Goal: Task Accomplishment & Management: Manage account settings

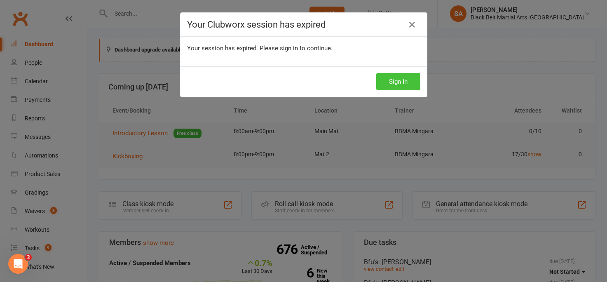
click at [390, 84] on button "Sign In" at bounding box center [398, 81] width 44 height 17
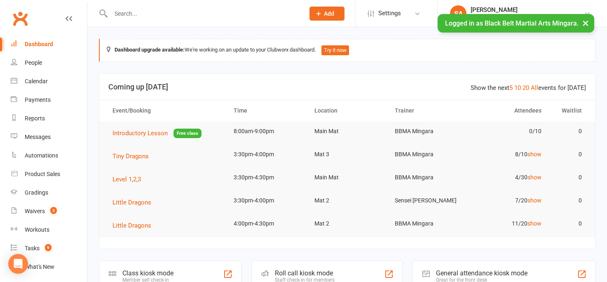
click at [122, 12] on input "text" at bounding box center [203, 14] width 190 height 12
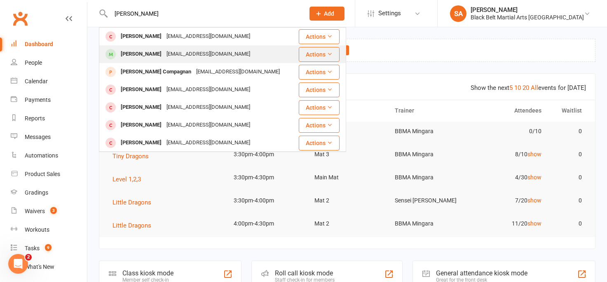
type input "zane calama"
click at [141, 54] on div "[PERSON_NAME]" at bounding box center [141, 54] width 46 height 12
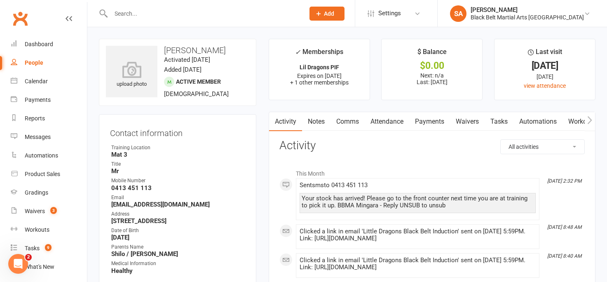
click at [360, 144] on h3 "Activity" at bounding box center [431, 145] width 305 height 13
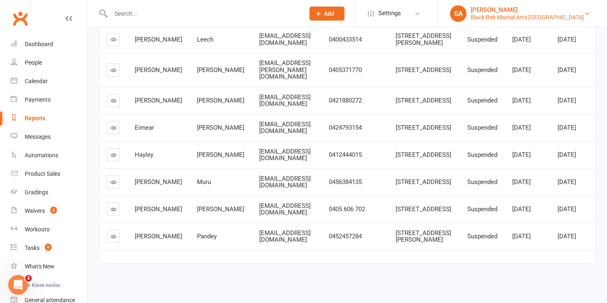
click at [527, 17] on div "Black Belt Martial Arts [GEOGRAPHIC_DATA]" at bounding box center [526, 17] width 113 height 7
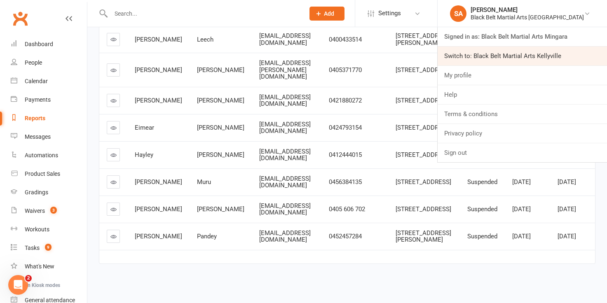
click at [533, 55] on link "Switch to: Black Belt Martial Arts Kellyville" at bounding box center [521, 56] width 169 height 19
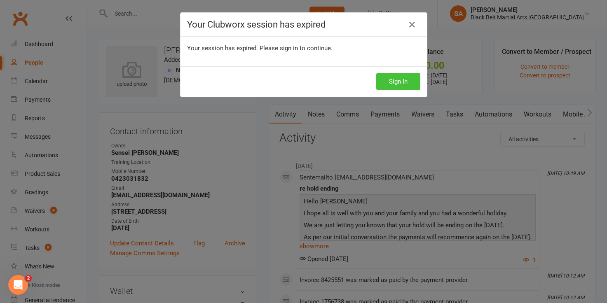
click at [381, 80] on button "Sign In" at bounding box center [398, 81] width 44 height 17
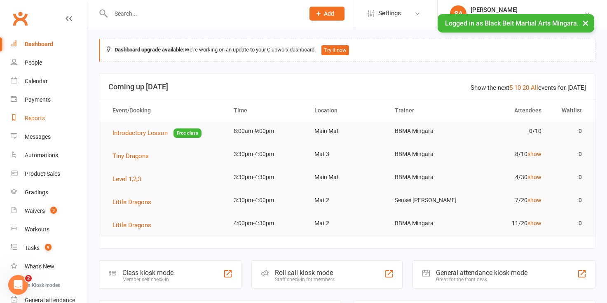
click at [39, 124] on link "Reports" at bounding box center [49, 118] width 76 height 19
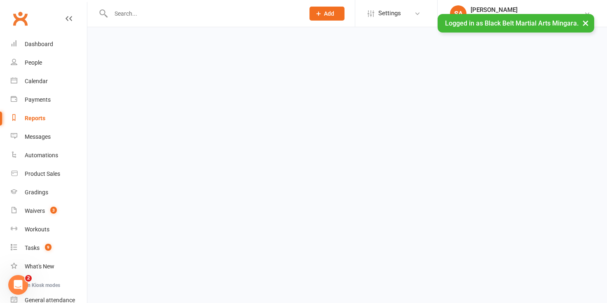
select select "100"
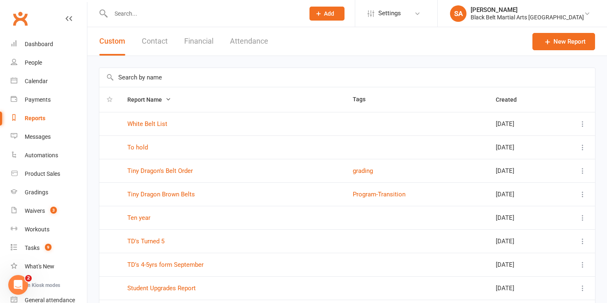
click at [200, 42] on button "Financial" at bounding box center [198, 41] width 29 height 28
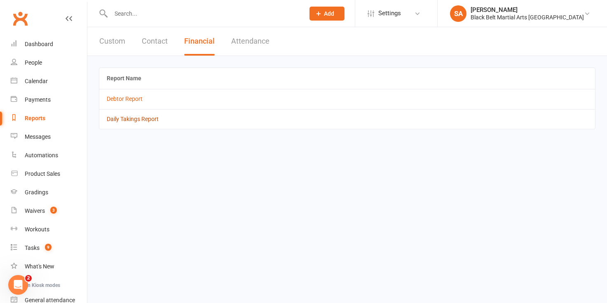
click at [134, 121] on link "Daily Takings Report" at bounding box center [133, 119] width 52 height 7
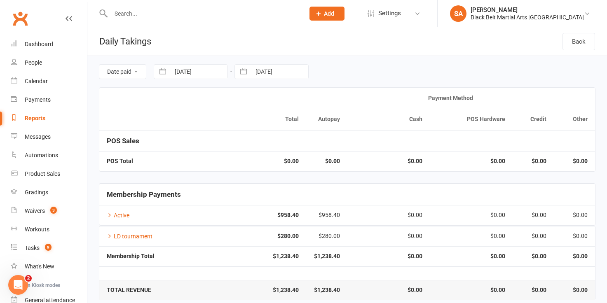
click at [161, 73] on button "button" at bounding box center [162, 72] width 15 height 14
select select "6"
select select "2025"
select select "7"
select select "2025"
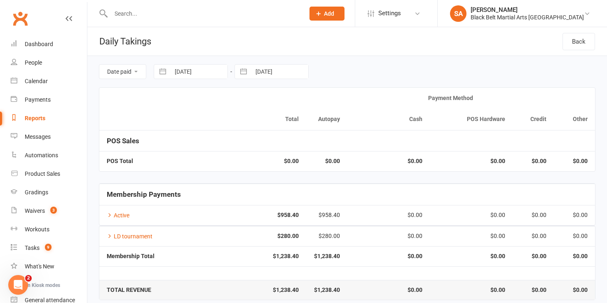
select select "8"
select select "2025"
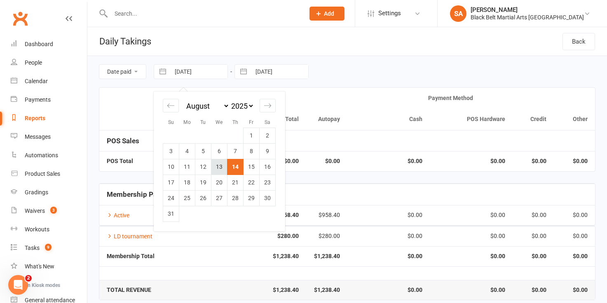
click at [220, 170] on td "13" at bounding box center [219, 167] width 16 height 16
type input "[DATE]"
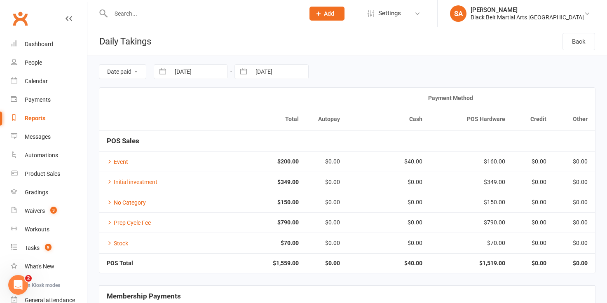
click at [243, 71] on button "button" at bounding box center [243, 72] width 15 height 14
select select "6"
select select "2025"
select select "7"
select select "2025"
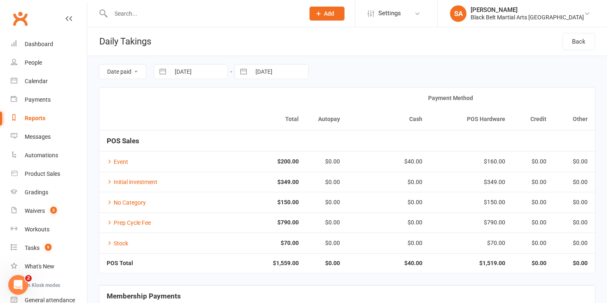
select select "8"
select select "2025"
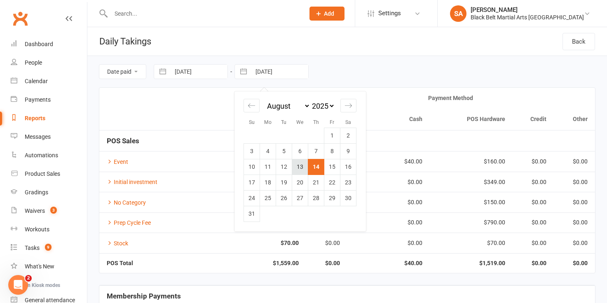
click at [300, 170] on td "13" at bounding box center [300, 167] width 16 height 16
type input "13 Aug 2025"
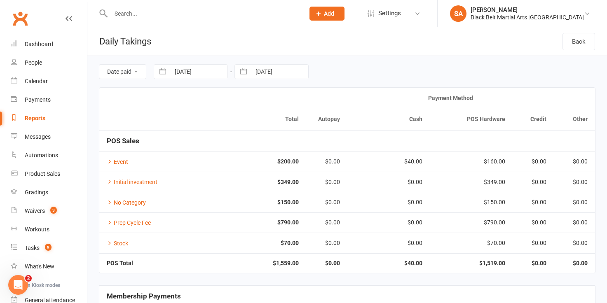
click at [37, 117] on div "Reports" at bounding box center [35, 118] width 21 height 7
select select "100"
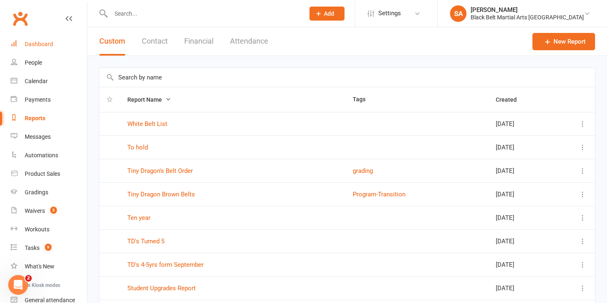
click at [34, 47] on div "Dashboard" at bounding box center [39, 44] width 28 height 7
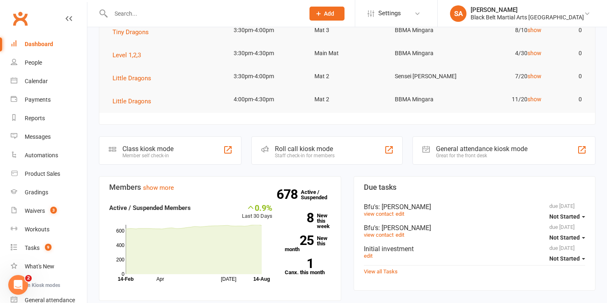
scroll to position [126, 0]
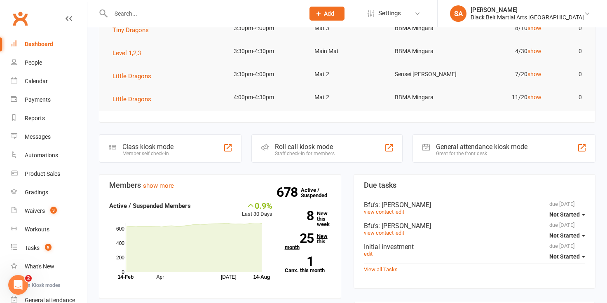
click at [313, 240] on strong "25" at bounding box center [299, 238] width 29 height 12
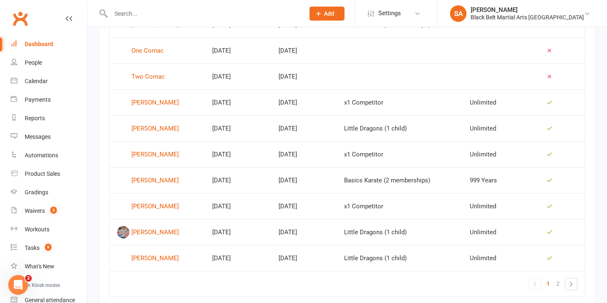
scroll to position [532, 0]
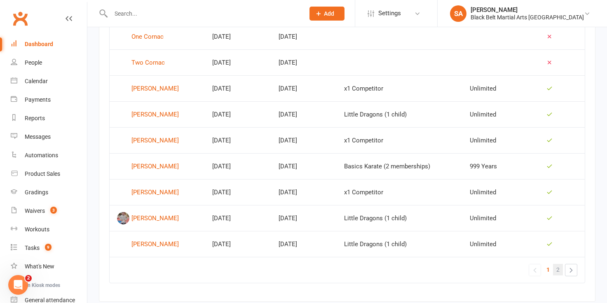
click at [558, 269] on span "2" at bounding box center [557, 270] width 3 height 12
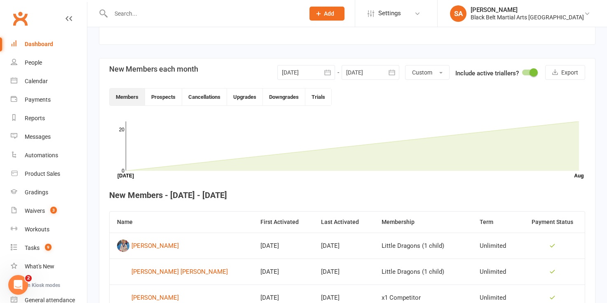
scroll to position [0, 0]
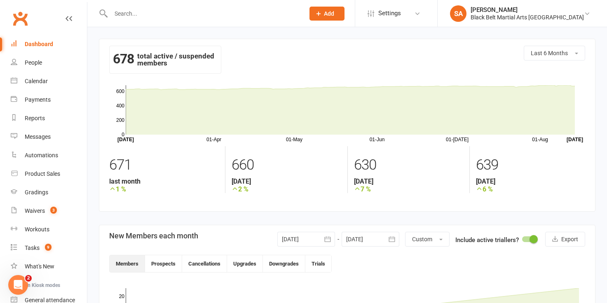
click at [45, 45] on div "Dashboard" at bounding box center [39, 44] width 28 height 7
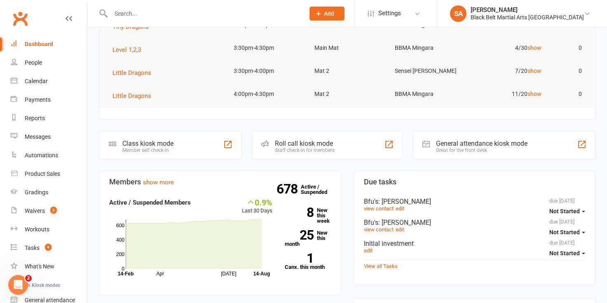
scroll to position [176, 0]
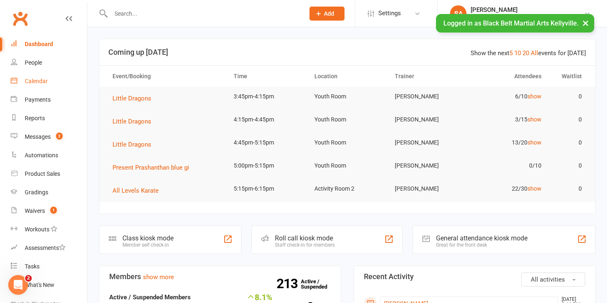
click at [33, 80] on div "Calendar" at bounding box center [36, 81] width 23 height 7
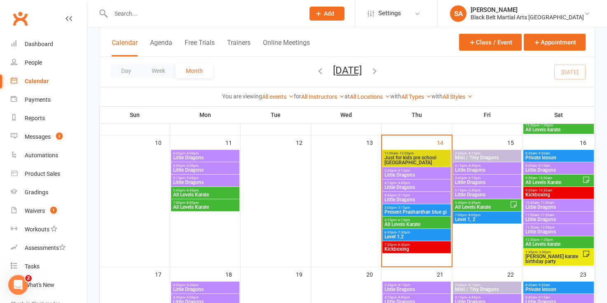
scroll to position [327, 0]
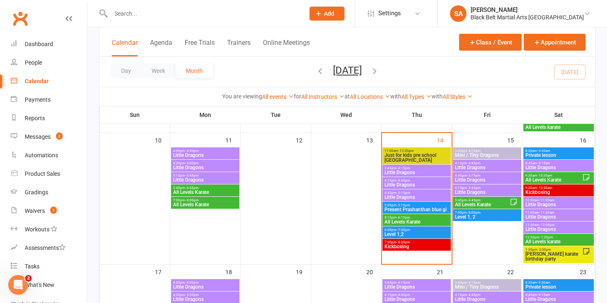
click at [398, 168] on span "- 4:15pm" at bounding box center [403, 168] width 14 height 4
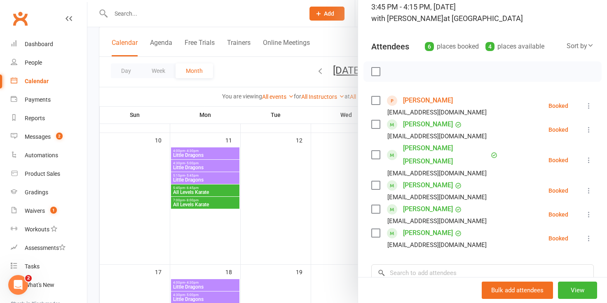
scroll to position [81, 0]
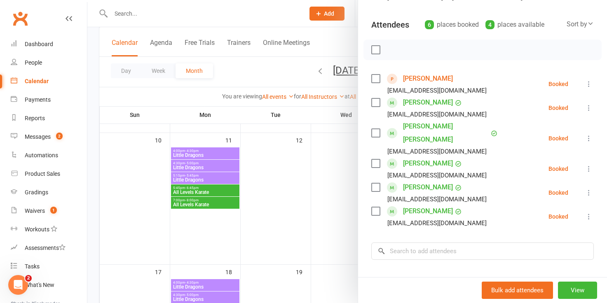
click at [338, 196] on div at bounding box center [346, 151] width 519 height 303
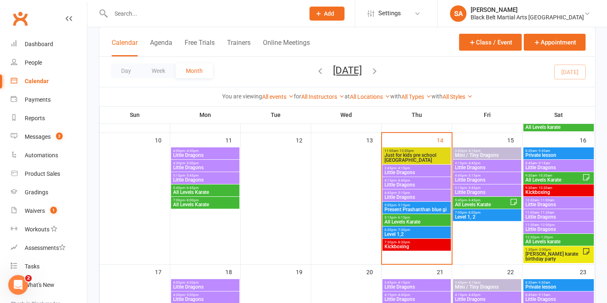
click at [397, 184] on span "Little Dragons" at bounding box center [416, 184] width 65 height 5
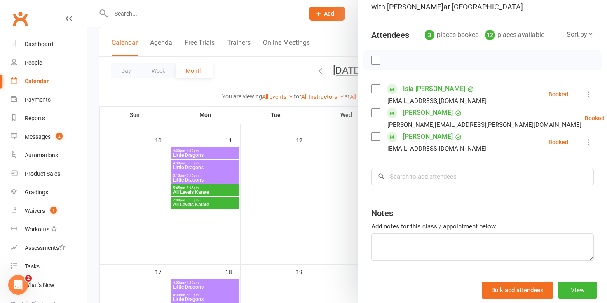
scroll to position [79, 0]
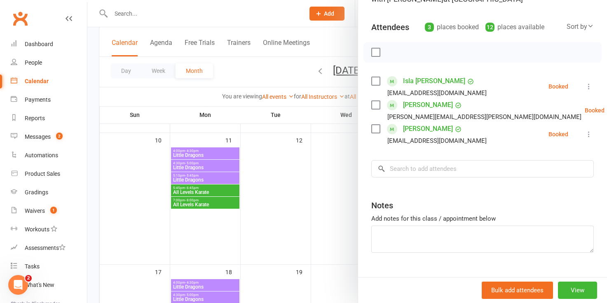
click at [327, 209] on div at bounding box center [346, 151] width 519 height 303
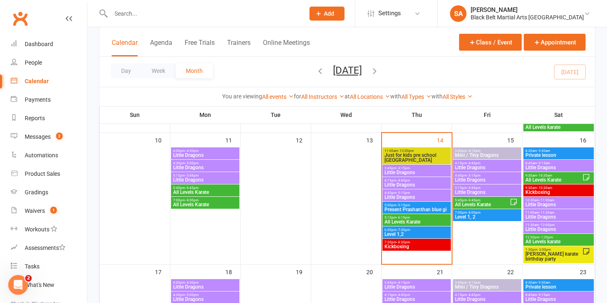
click at [402, 197] on span "Little Dragons" at bounding box center [416, 197] width 65 height 5
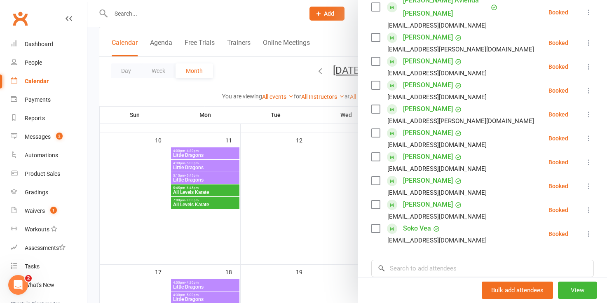
scroll to position [243, 0]
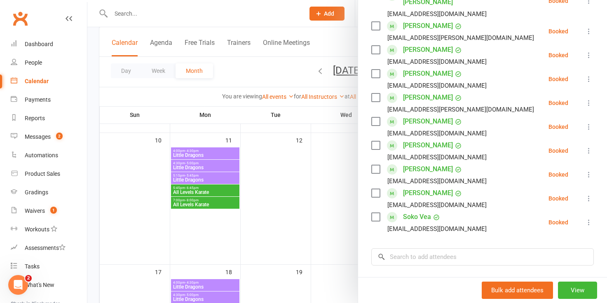
click at [341, 204] on div at bounding box center [346, 151] width 519 height 303
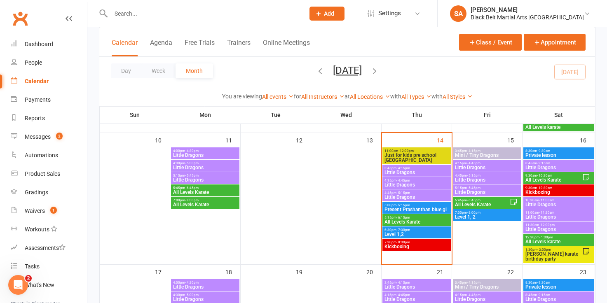
click at [394, 221] on span "All Levels Karate" at bounding box center [416, 222] width 65 height 5
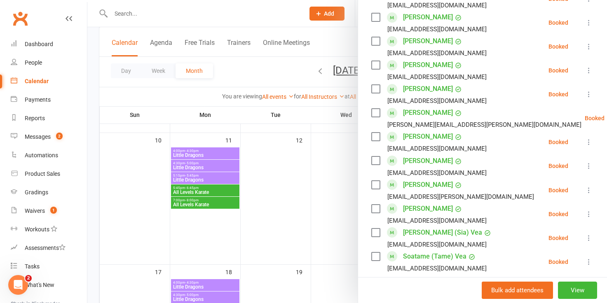
scroll to position [448, 0]
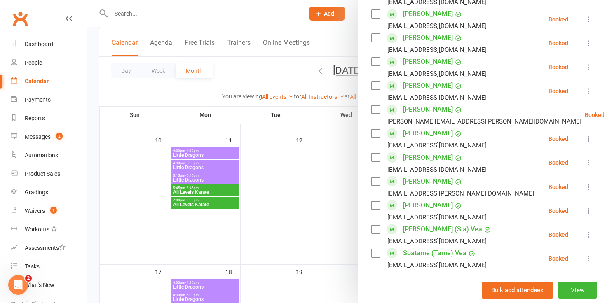
click at [339, 217] on div at bounding box center [346, 151] width 519 height 303
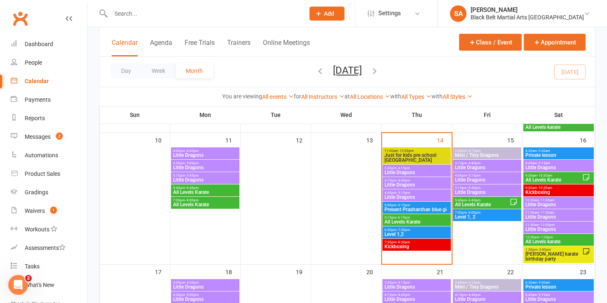
click at [396, 234] on span "Level 1,2" at bounding box center [416, 234] width 65 height 5
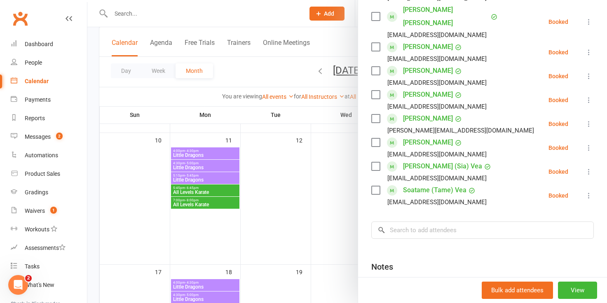
scroll to position [406, 0]
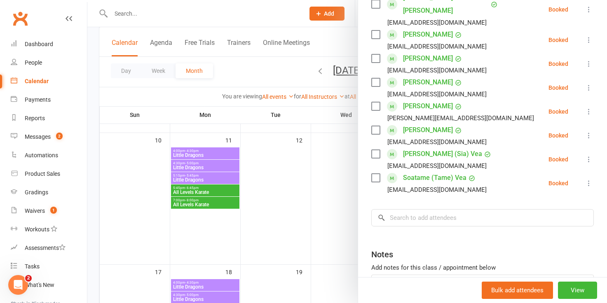
click at [348, 235] on div at bounding box center [346, 151] width 519 height 303
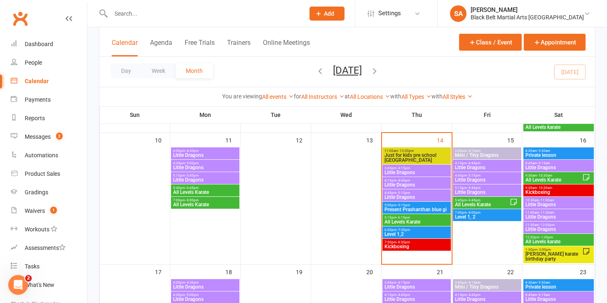
click at [400, 234] on span "Level 1,2" at bounding box center [416, 234] width 65 height 5
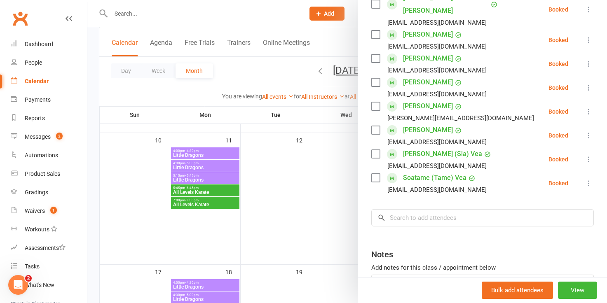
click at [355, 211] on div at bounding box center [346, 151] width 519 height 303
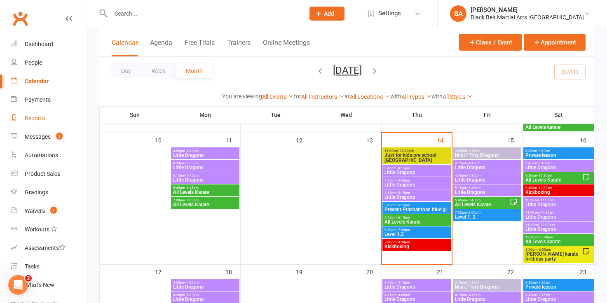
click at [33, 117] on div "Reports" at bounding box center [35, 118] width 20 height 7
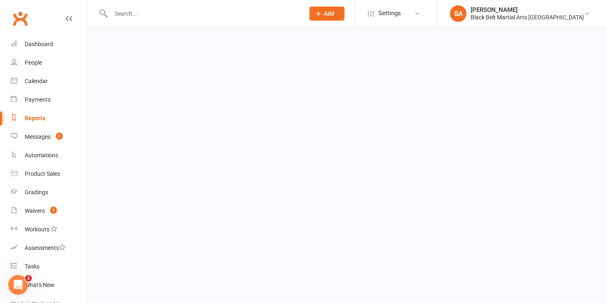
select select "100"
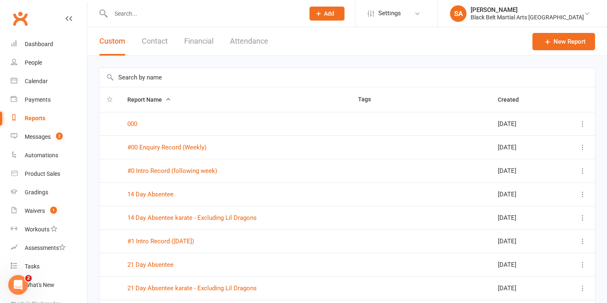
click at [126, 81] on input "text" at bounding box center [347, 77] width 496 height 19
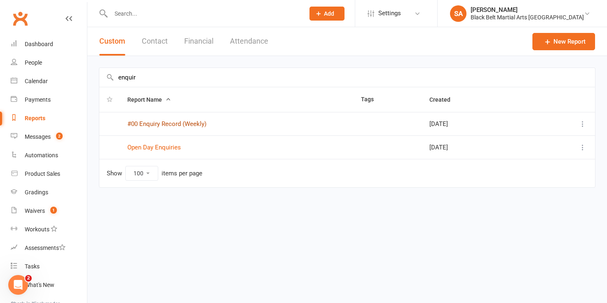
type input "enquir"
click at [152, 124] on link "#00 Enquiry Record (Weekly)" at bounding box center [166, 123] width 79 height 7
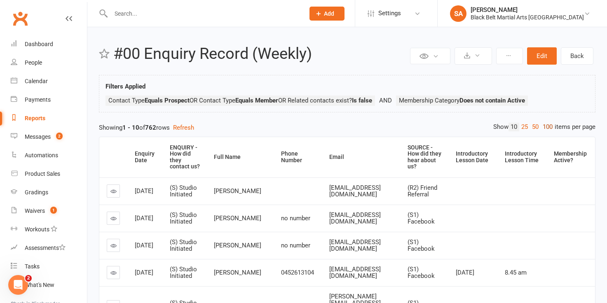
click at [547, 127] on link "100" at bounding box center [547, 127] width 14 height 9
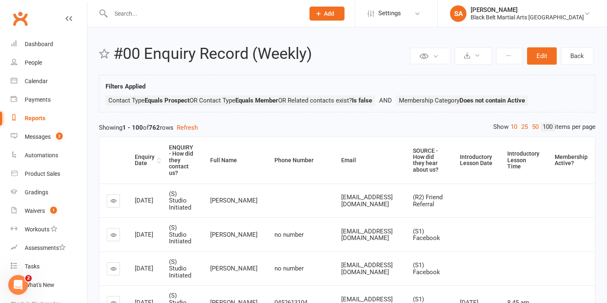
click at [143, 161] on div "Enquiry Date" at bounding box center [145, 160] width 20 height 13
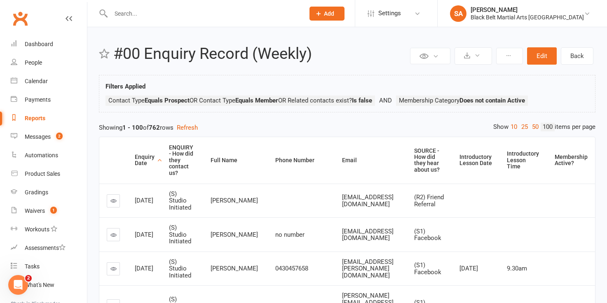
click at [143, 161] on div "Enquiry Date" at bounding box center [145, 160] width 20 height 13
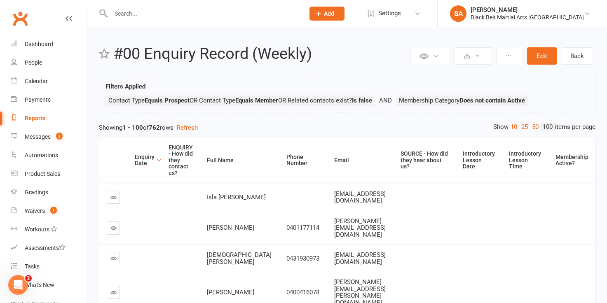
click at [141, 158] on div "Enquiry Date" at bounding box center [145, 160] width 20 height 13
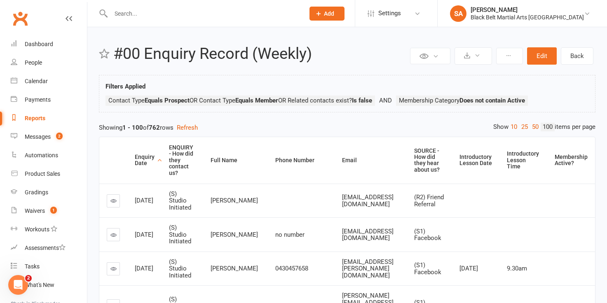
click at [141, 158] on div "Enquiry Date" at bounding box center [145, 160] width 20 height 13
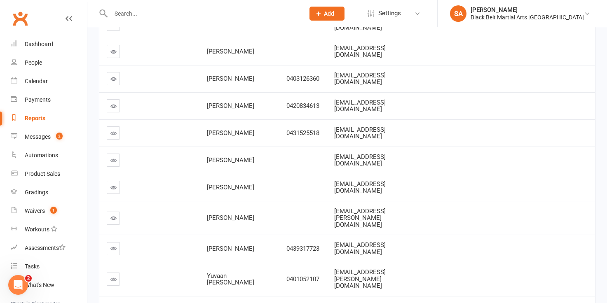
scroll to position [478, 0]
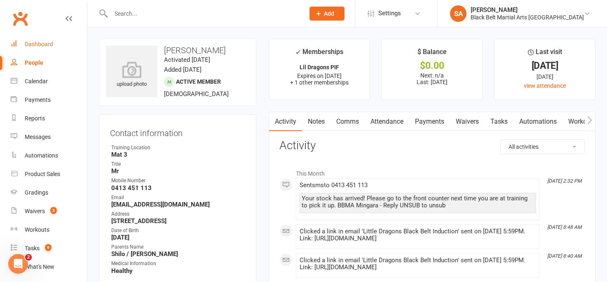
click at [38, 40] on link "Dashboard" at bounding box center [49, 44] width 76 height 19
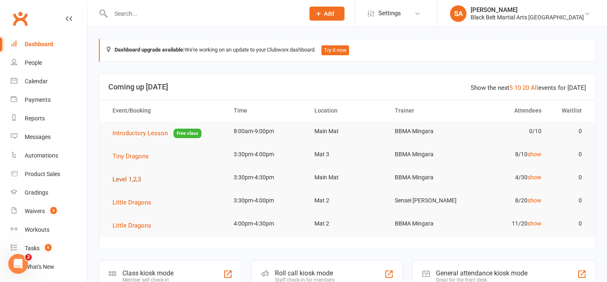
click at [127, 180] on span "Level 1,2,3" at bounding box center [126, 178] width 28 height 7
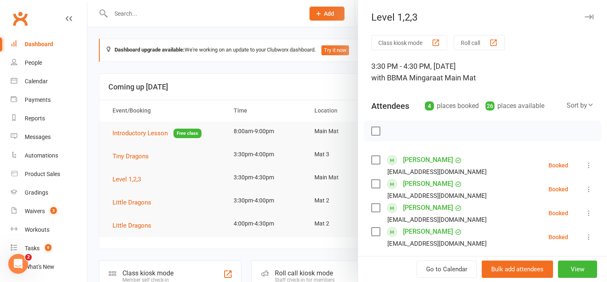
click at [376, 157] on label at bounding box center [375, 160] width 8 height 8
click at [375, 183] on label at bounding box center [375, 184] width 8 height 8
click at [375, 208] on label at bounding box center [375, 207] width 8 height 8
click at [375, 229] on label at bounding box center [375, 231] width 8 height 8
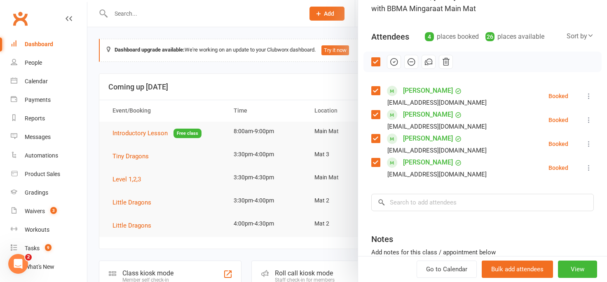
scroll to position [85, 0]
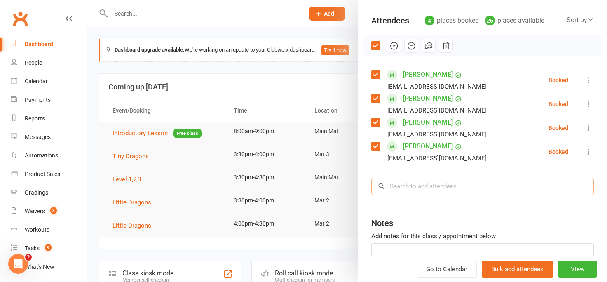
click at [394, 187] on input "search" at bounding box center [482, 186] width 222 height 17
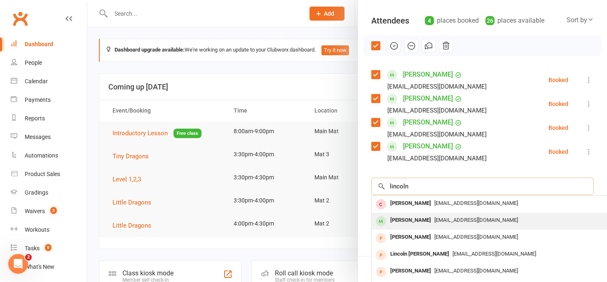
type input "lincoln"
click at [407, 219] on div "[PERSON_NAME]" at bounding box center [410, 220] width 47 height 12
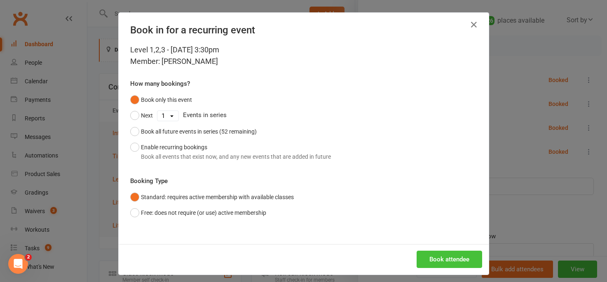
click at [431, 261] on button "Book attendee" at bounding box center [448, 258] width 65 height 17
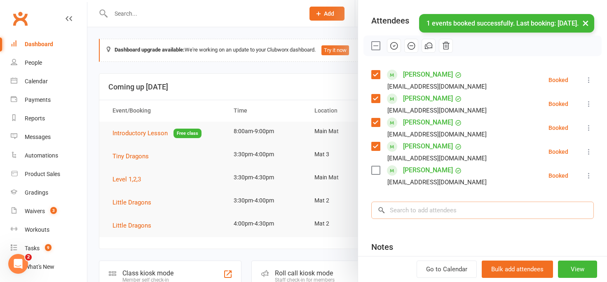
click at [396, 212] on input "search" at bounding box center [482, 209] width 222 height 17
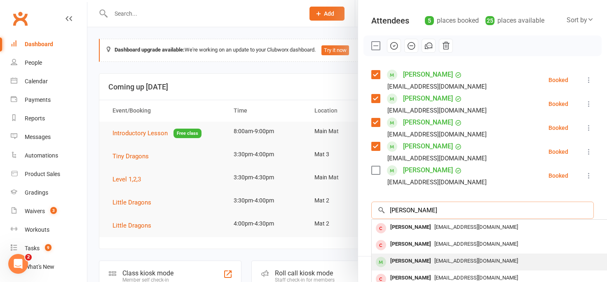
type input "[PERSON_NAME]"
click at [400, 264] on div "[PERSON_NAME]" at bounding box center [410, 261] width 47 height 12
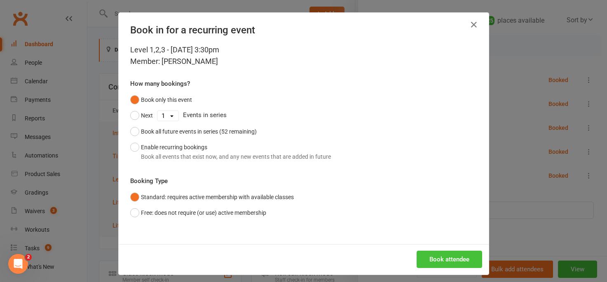
click at [430, 259] on button "Book attendee" at bounding box center [448, 258] width 65 height 17
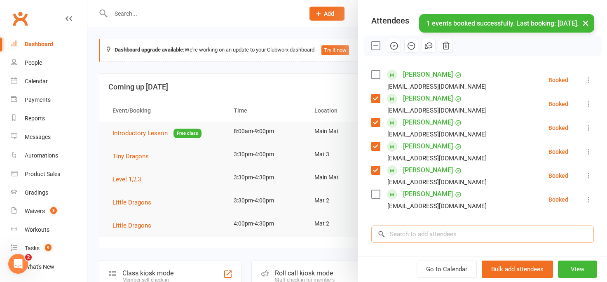
click at [411, 237] on input "search" at bounding box center [482, 233] width 222 height 17
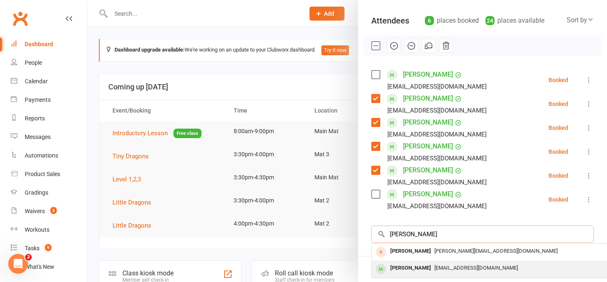
type input "[PERSON_NAME]"
click at [414, 270] on div "[PERSON_NAME]" at bounding box center [410, 268] width 47 height 12
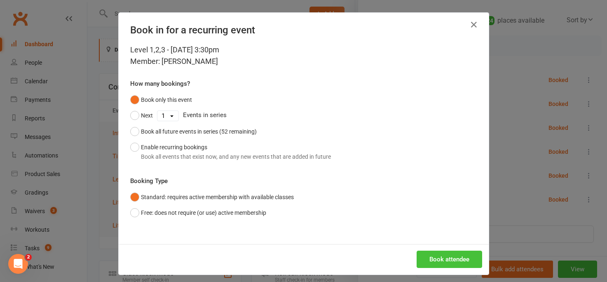
click at [433, 260] on button "Book attendee" at bounding box center [448, 258] width 65 height 17
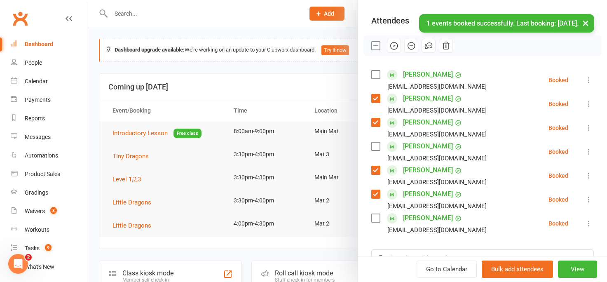
click at [409, 228] on div "[EMAIL_ADDRESS][DOMAIN_NAME]" at bounding box center [436, 229] width 99 height 11
click at [398, 247] on div "Class kiosk mode Roll call 3:30 PM - 4:30 PM, [DATE] with BBMA Mingara at Main …" at bounding box center [482, 166] width 249 height 433
click at [397, 251] on input "search" at bounding box center [482, 257] width 222 height 17
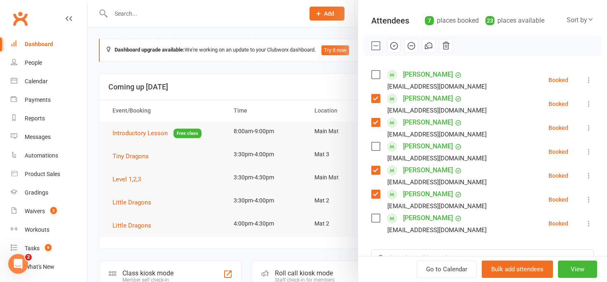
click at [385, 279] on div "Go to Calendar Bulk add attendees View" at bounding box center [482, 269] width 249 height 26
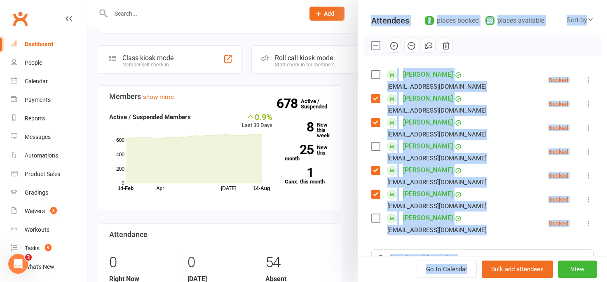
drag, startPoint x: 386, startPoint y: 279, endPoint x: 386, endPoint y: 293, distance: 14.0
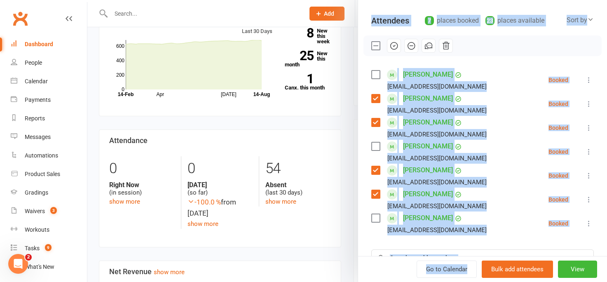
click at [369, 233] on div "Class kiosk mode Roll call 3:30 PM - 4:30 PM, [DATE] with BBMA Mingara at Main …" at bounding box center [482, 166] width 249 height 433
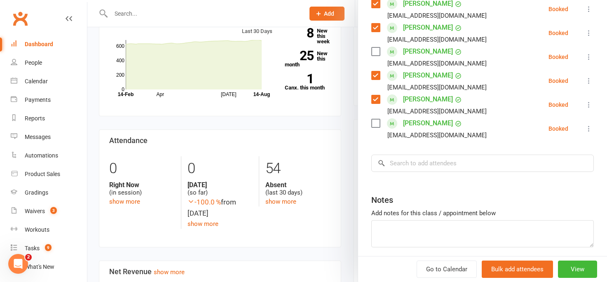
scroll to position [187, 0]
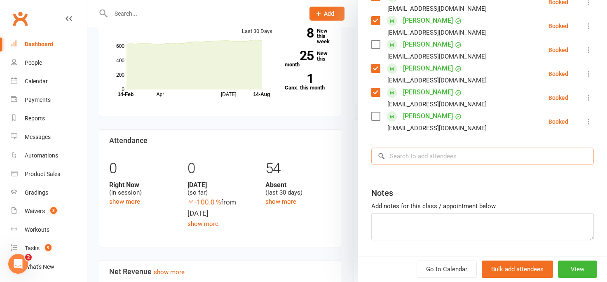
click at [402, 157] on input "search" at bounding box center [482, 155] width 222 height 17
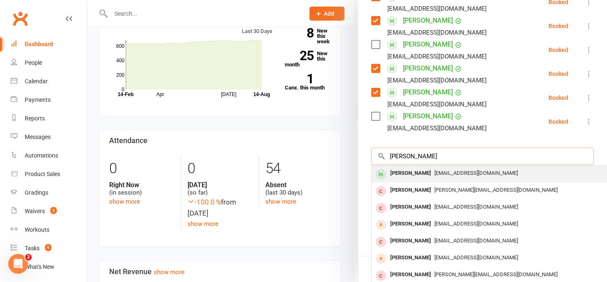
type input "[PERSON_NAME]"
click at [421, 175] on div "[PERSON_NAME]" at bounding box center [410, 173] width 47 height 12
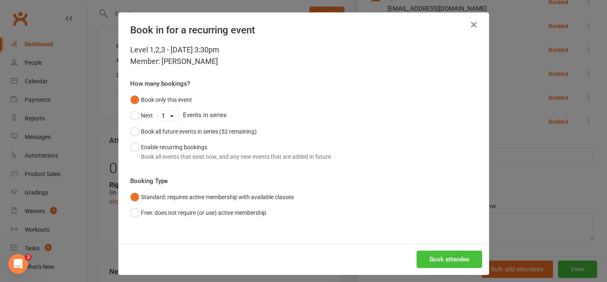
click at [426, 255] on button "Book attendee" at bounding box center [448, 258] width 65 height 17
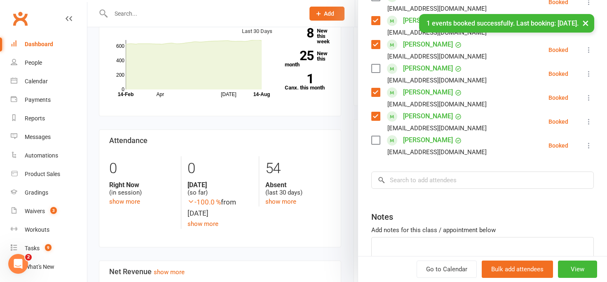
scroll to position [211, 0]
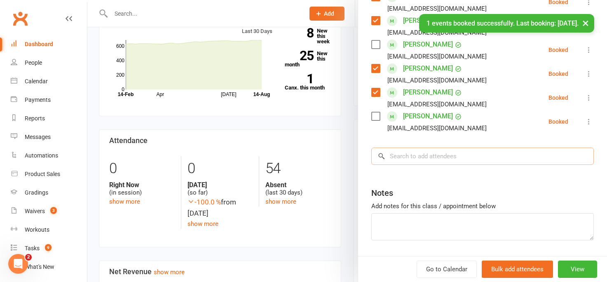
click at [396, 158] on input "search" at bounding box center [482, 155] width 222 height 17
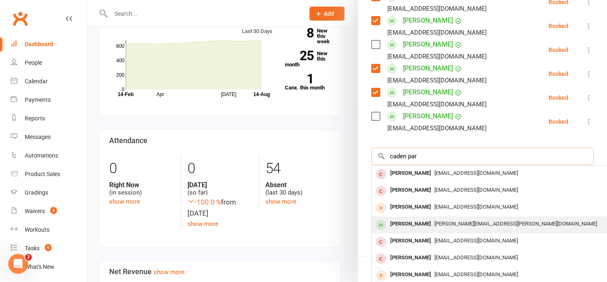
type input "caden par"
click at [399, 228] on div "[PERSON_NAME]" at bounding box center [410, 224] width 47 height 12
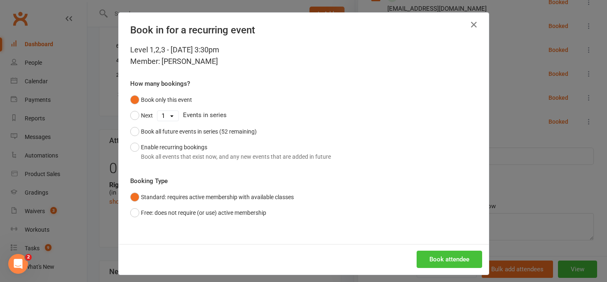
click at [422, 261] on button "Book attendee" at bounding box center [448, 258] width 65 height 17
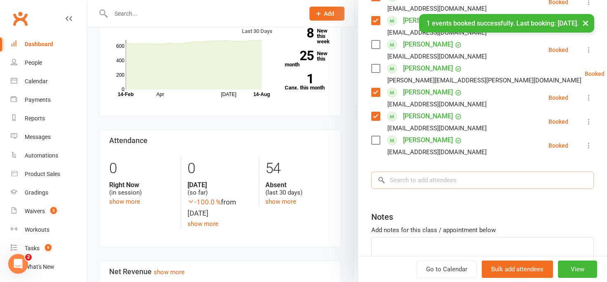
click at [402, 180] on input "search" at bounding box center [482, 179] width 222 height 17
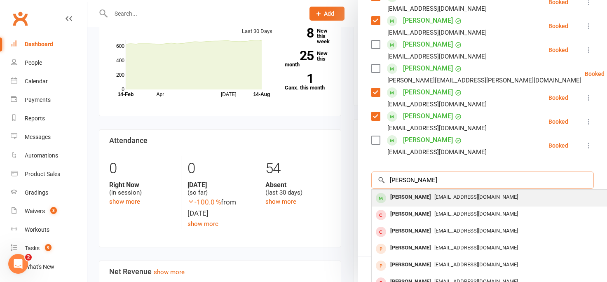
type input "[PERSON_NAME]"
click at [404, 199] on div "[PERSON_NAME]" at bounding box center [410, 197] width 47 height 12
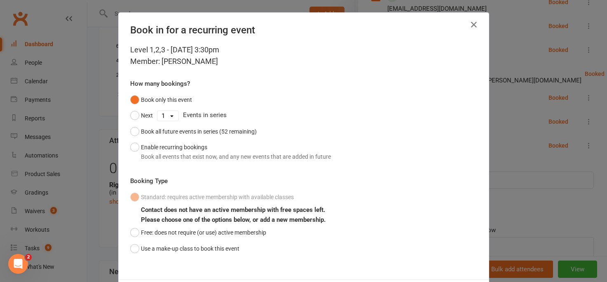
scroll to position [41, 0]
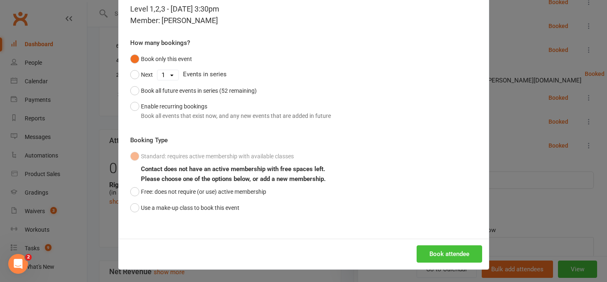
click at [432, 255] on button "Book attendee" at bounding box center [448, 253] width 65 height 17
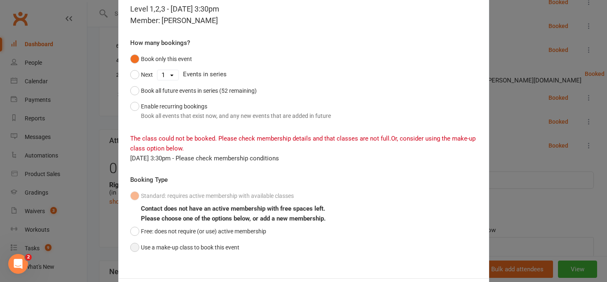
click at [133, 250] on button "Use a make-up class to book this event" at bounding box center [184, 247] width 109 height 16
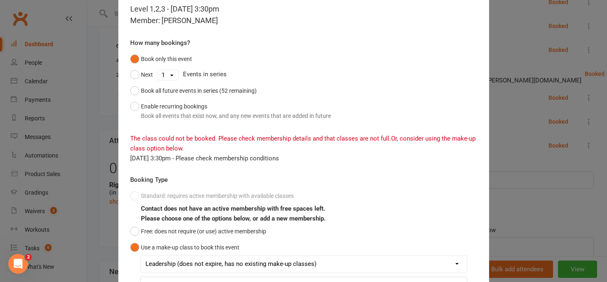
scroll to position [129, 0]
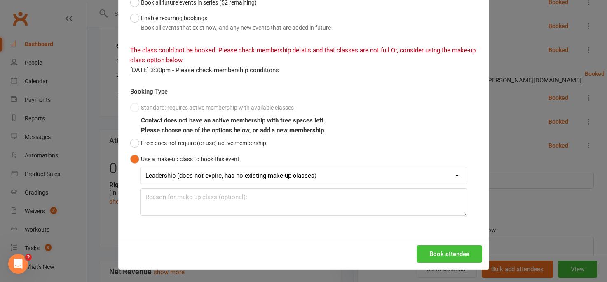
click at [420, 258] on button "Book attendee" at bounding box center [448, 253] width 65 height 17
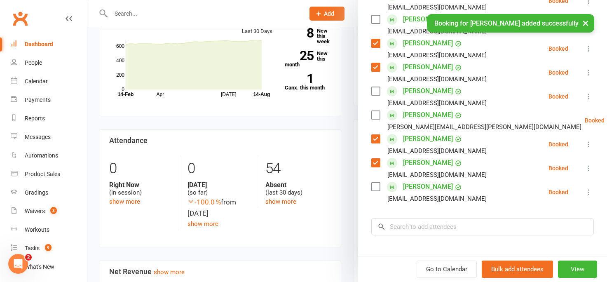
scroll to position [184, 0]
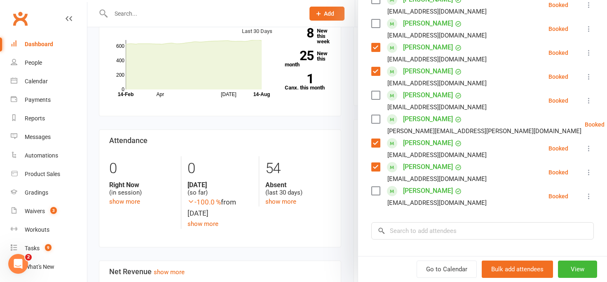
click at [378, 193] on label at bounding box center [375, 191] width 8 height 8
click at [374, 118] on label at bounding box center [375, 119] width 8 height 8
click at [375, 96] on label at bounding box center [375, 95] width 8 height 8
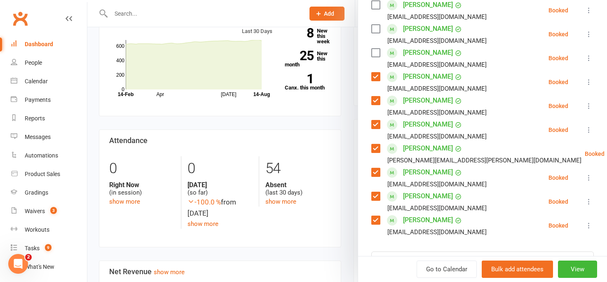
scroll to position [152, 0]
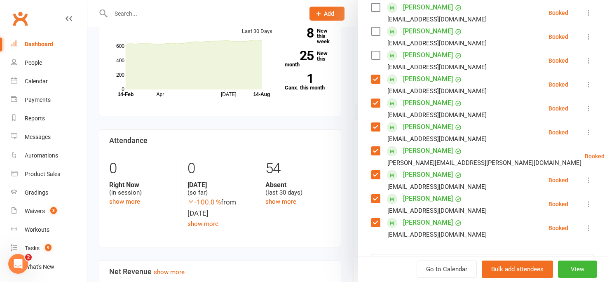
click at [375, 55] on label at bounding box center [375, 55] width 8 height 8
click at [375, 33] on label at bounding box center [375, 31] width 8 height 8
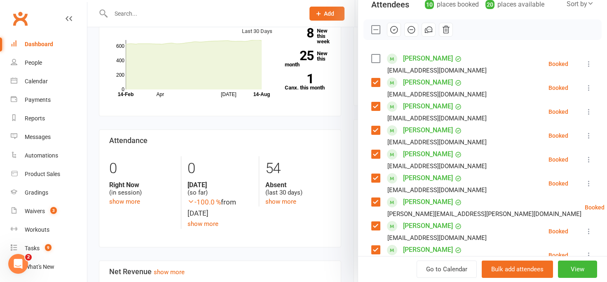
scroll to position [101, 0]
click at [372, 59] on label at bounding box center [375, 59] width 8 height 8
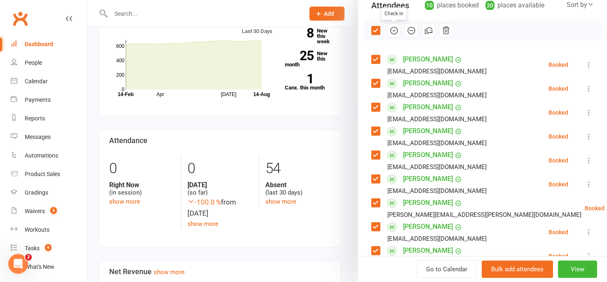
click at [393, 30] on icon "button" at bounding box center [393, 30] width 1 height 1
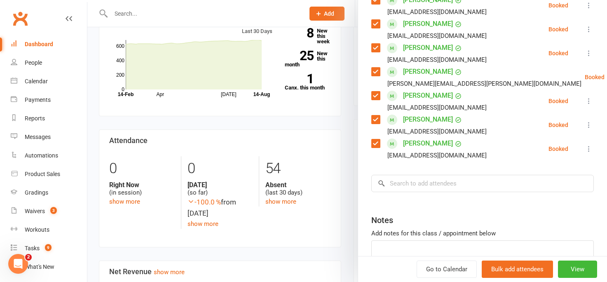
scroll to position [234, 0]
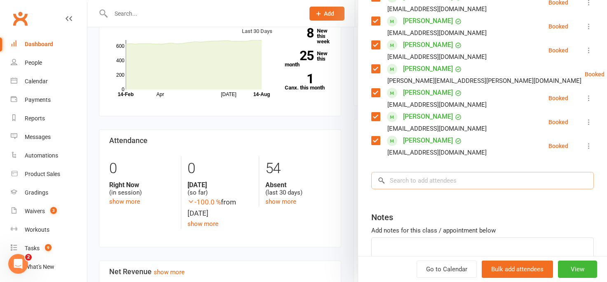
click at [402, 184] on input "search" at bounding box center [482, 180] width 222 height 17
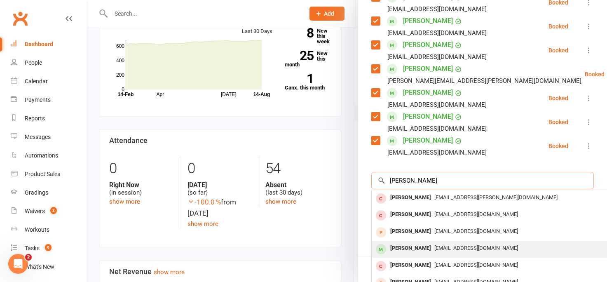
type input "[PERSON_NAME]"
click at [412, 252] on div "[PERSON_NAME]" at bounding box center [410, 248] width 47 height 12
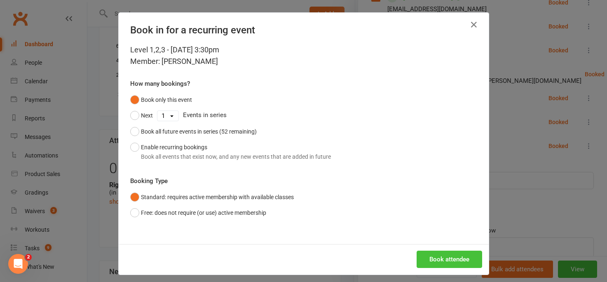
click at [442, 263] on button "Book attendee" at bounding box center [448, 258] width 65 height 17
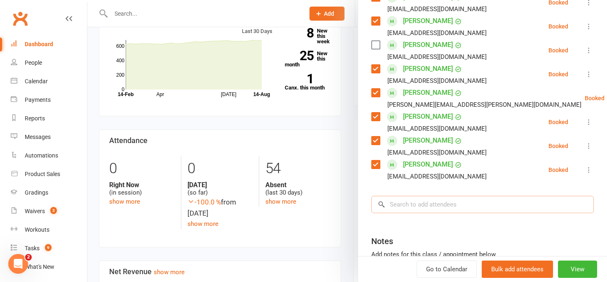
click at [395, 204] on input "search" at bounding box center [482, 204] width 222 height 17
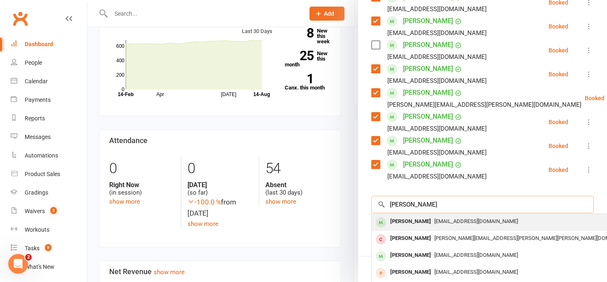
type input "[PERSON_NAME]"
click at [405, 223] on div "[PERSON_NAME]" at bounding box center [410, 221] width 47 height 12
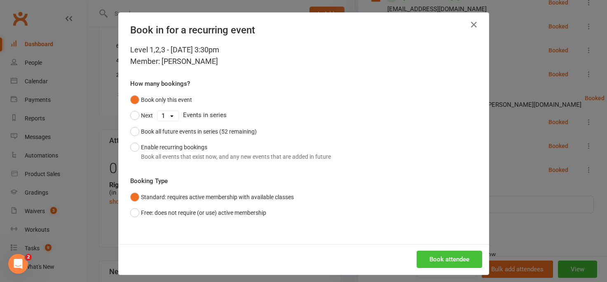
click at [438, 262] on button "Book attendee" at bounding box center [448, 258] width 65 height 17
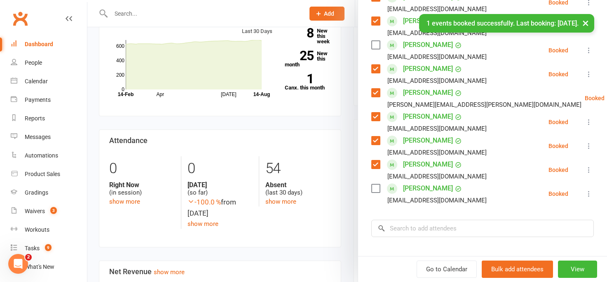
click at [375, 189] on label at bounding box center [375, 188] width 8 height 8
click at [377, 46] on label at bounding box center [375, 45] width 8 height 8
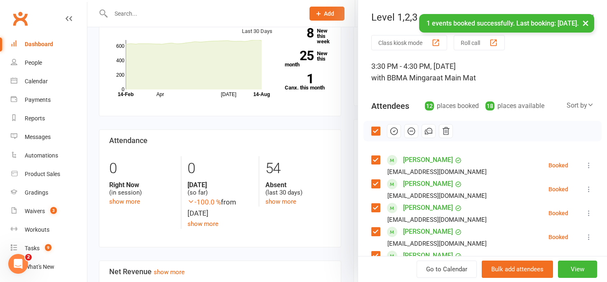
scroll to position [306, 0]
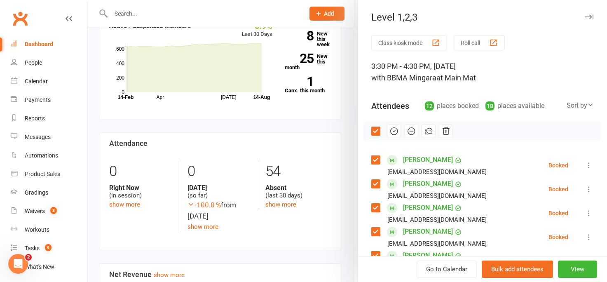
click at [395, 132] on icon "button" at bounding box center [393, 130] width 9 height 9
